Goal: Information Seeking & Learning: Learn about a topic

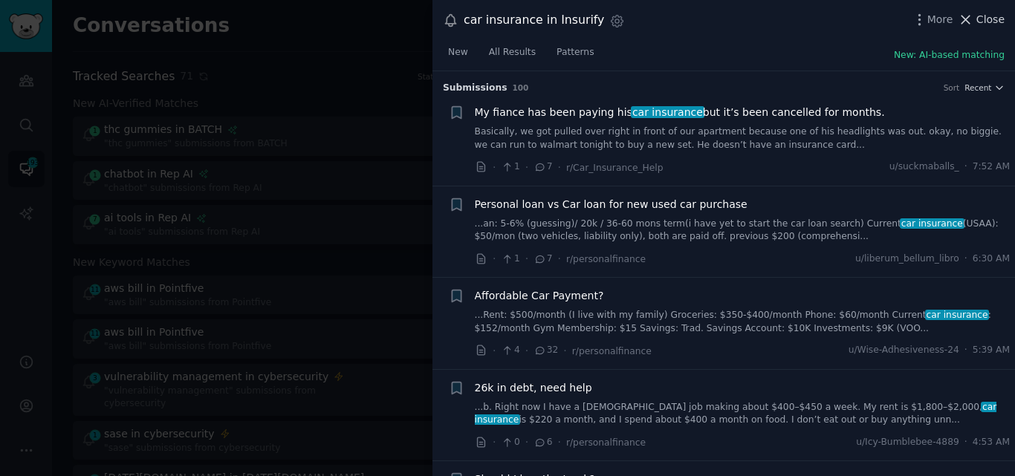
click at [971, 20] on icon at bounding box center [966, 20] width 16 height 16
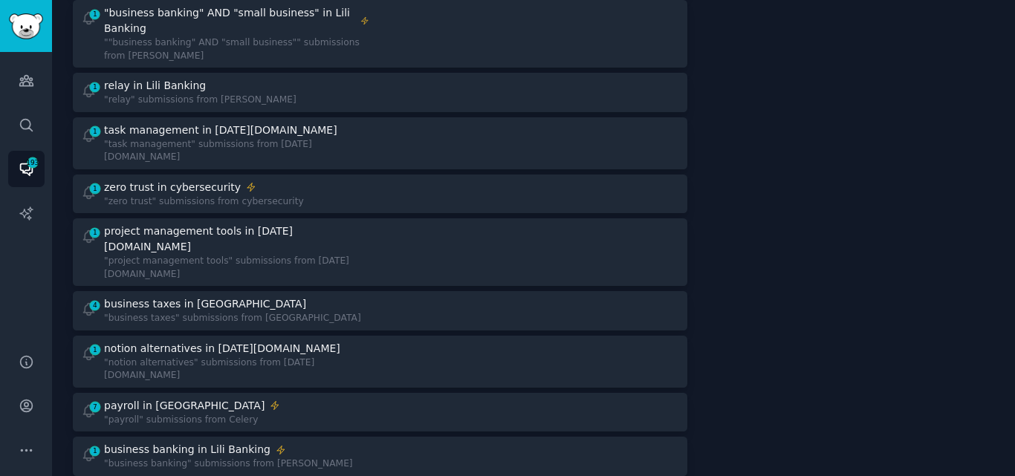
scroll to position [810, 0]
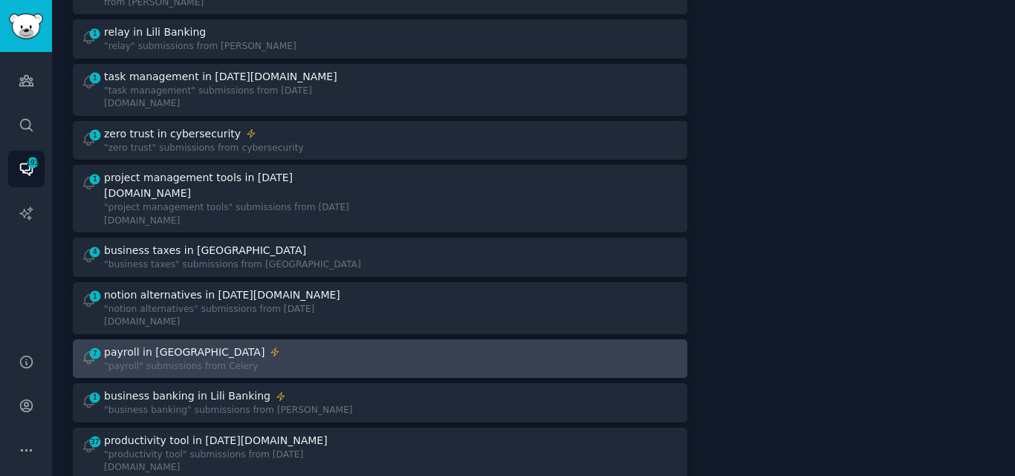
click at [275, 345] on div "7 payroll in Celery "payroll" submissions from Celery" at bounding box center [225, 359] width 289 height 29
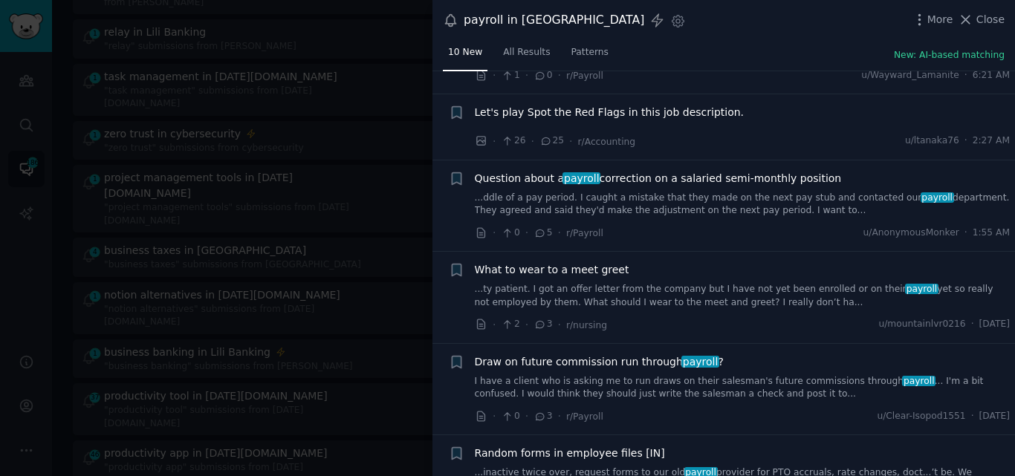
scroll to position [188, 0]
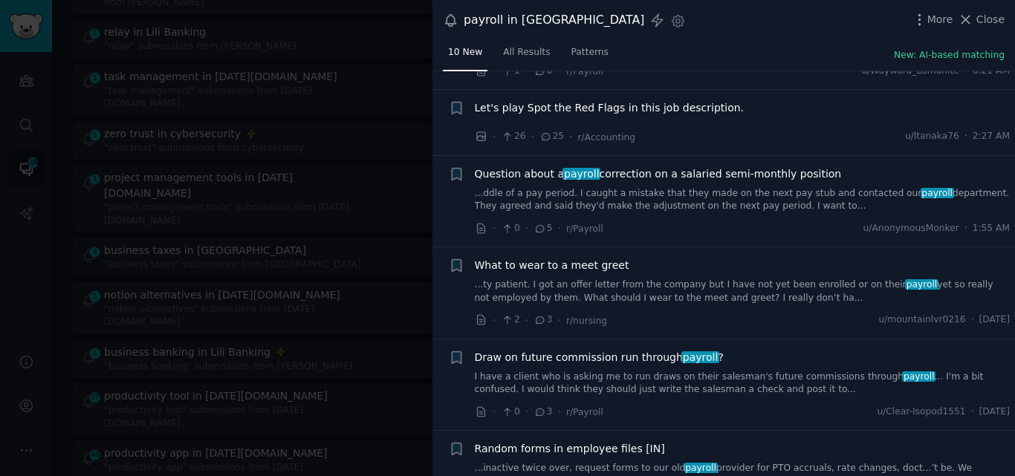
click at [653, 207] on link "...ddle of a pay period. I caught a mistake that they made on the next pay stub…" at bounding box center [743, 200] width 536 height 26
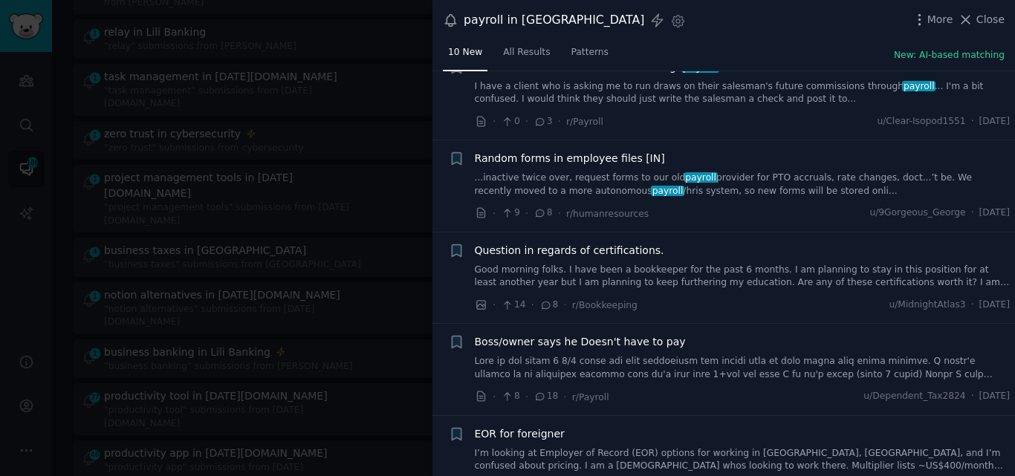
scroll to position [752, 0]
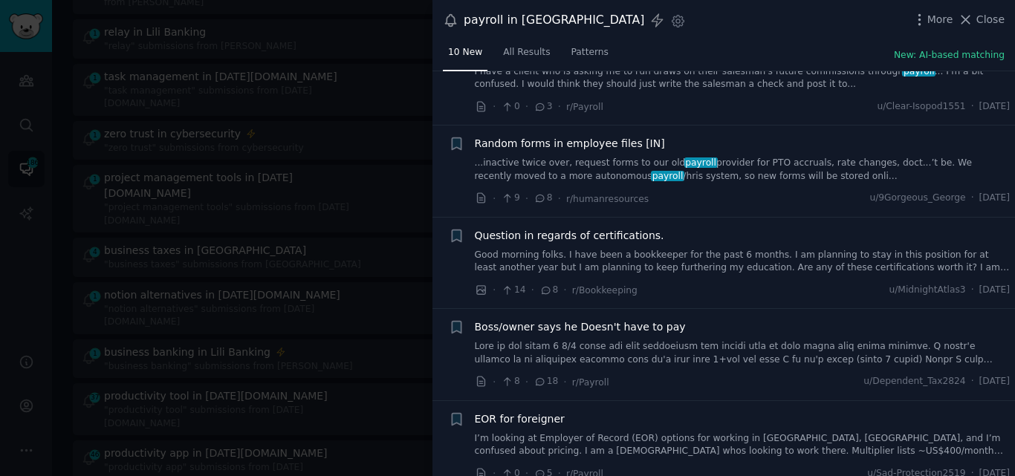
click at [342, 343] on div at bounding box center [507, 238] width 1015 height 476
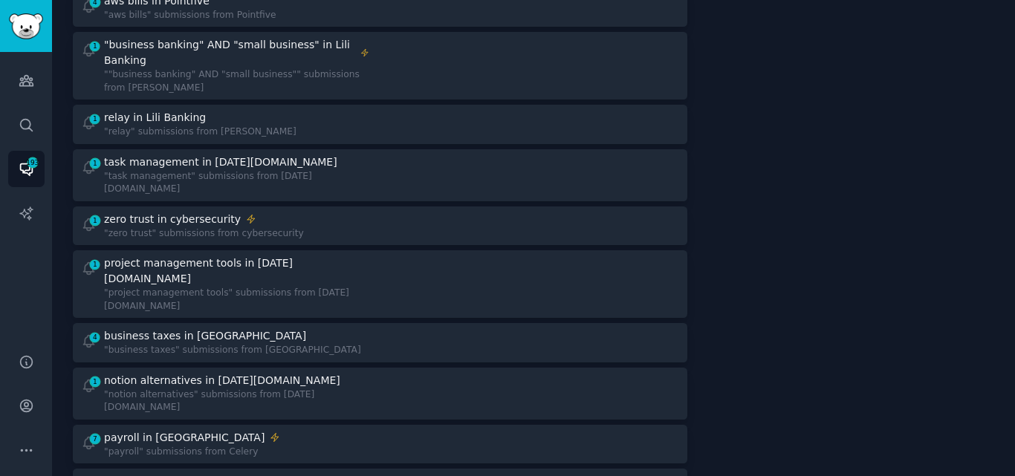
scroll to position [789, 0]
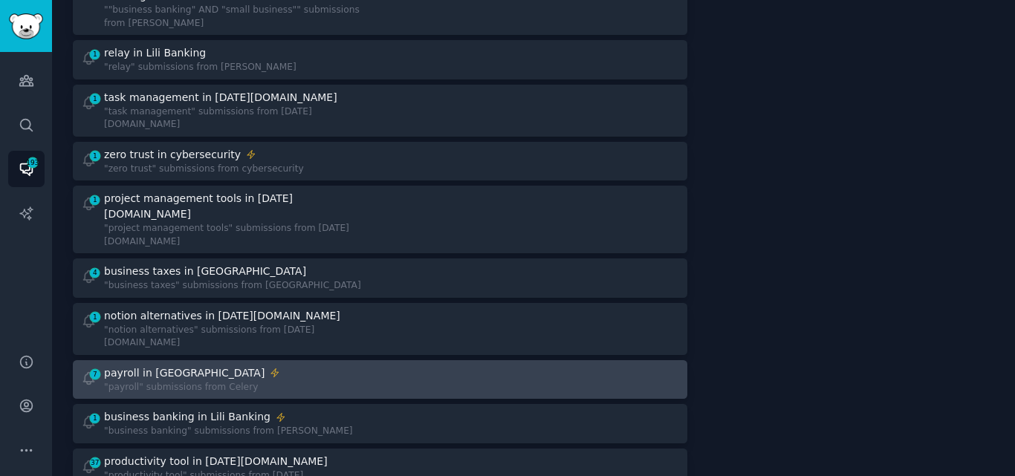
click at [262, 366] on div "7 payroll in Celery "payroll" submissions from Celery" at bounding box center [225, 380] width 289 height 29
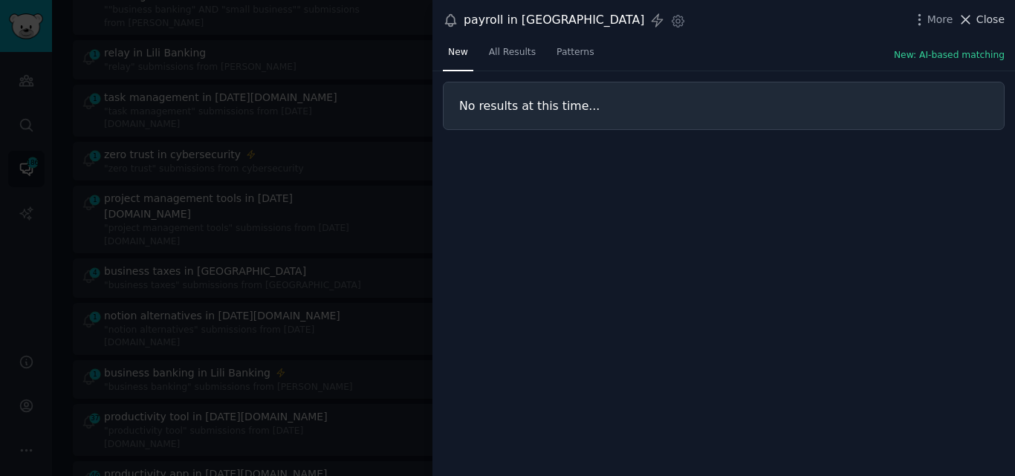
click at [969, 20] on icon at bounding box center [967, 20] width 8 height 8
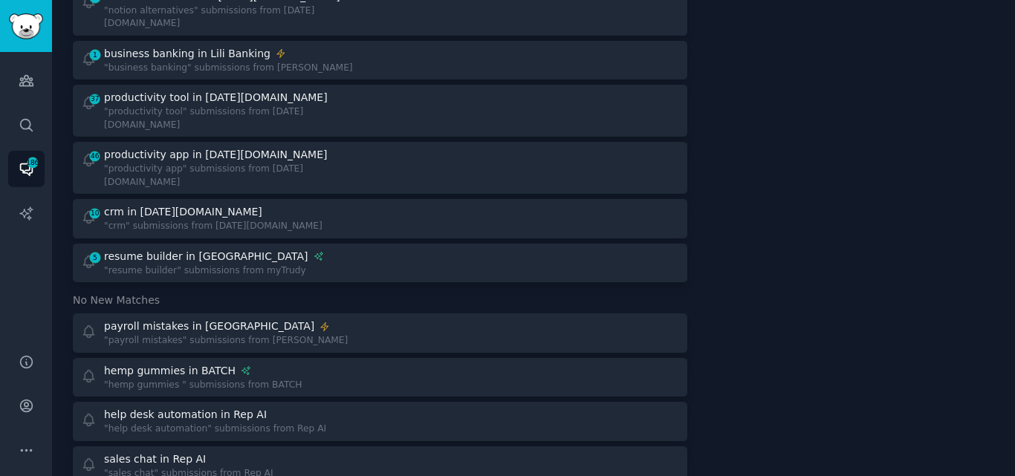
scroll to position [1156, 0]
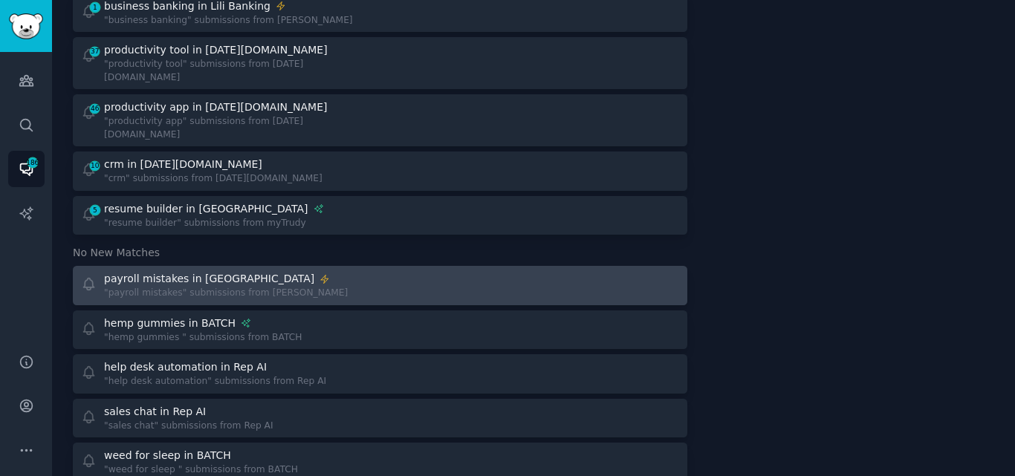
click at [285, 266] on link "payroll mistakes in Celery "payroll mistakes" submissions from Celery" at bounding box center [380, 285] width 615 height 39
